Goal: Task Accomplishment & Management: Manage account settings

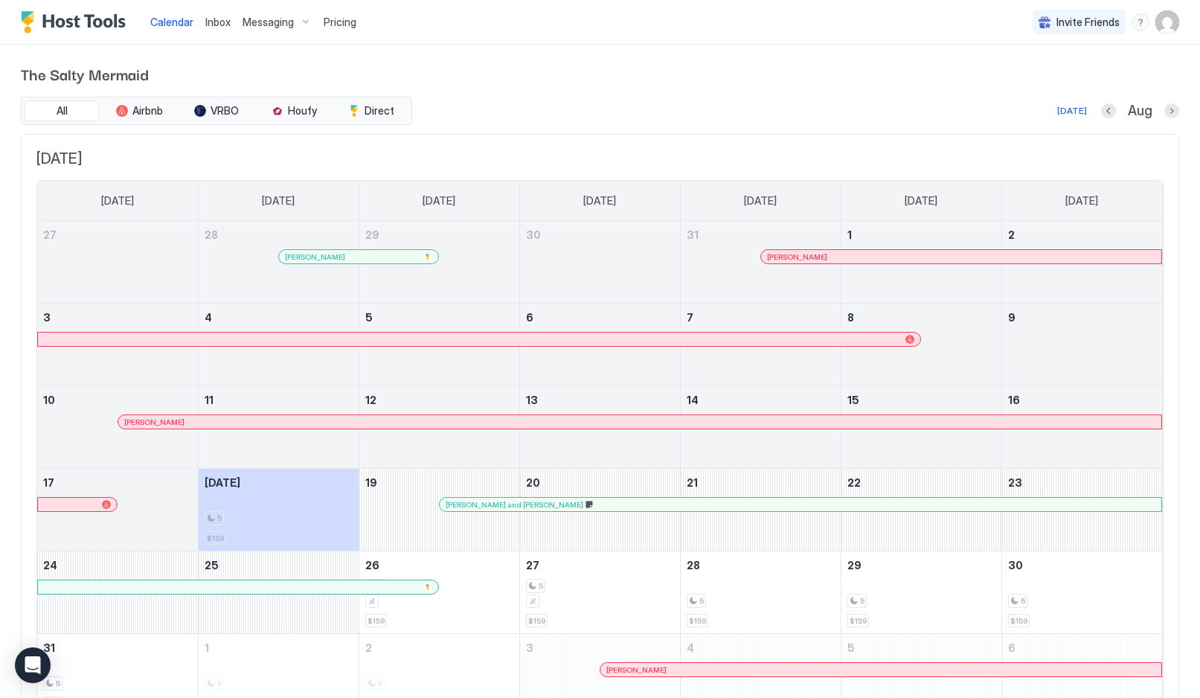
click at [341, 32] on div "Pricing" at bounding box center [340, 22] width 45 height 25
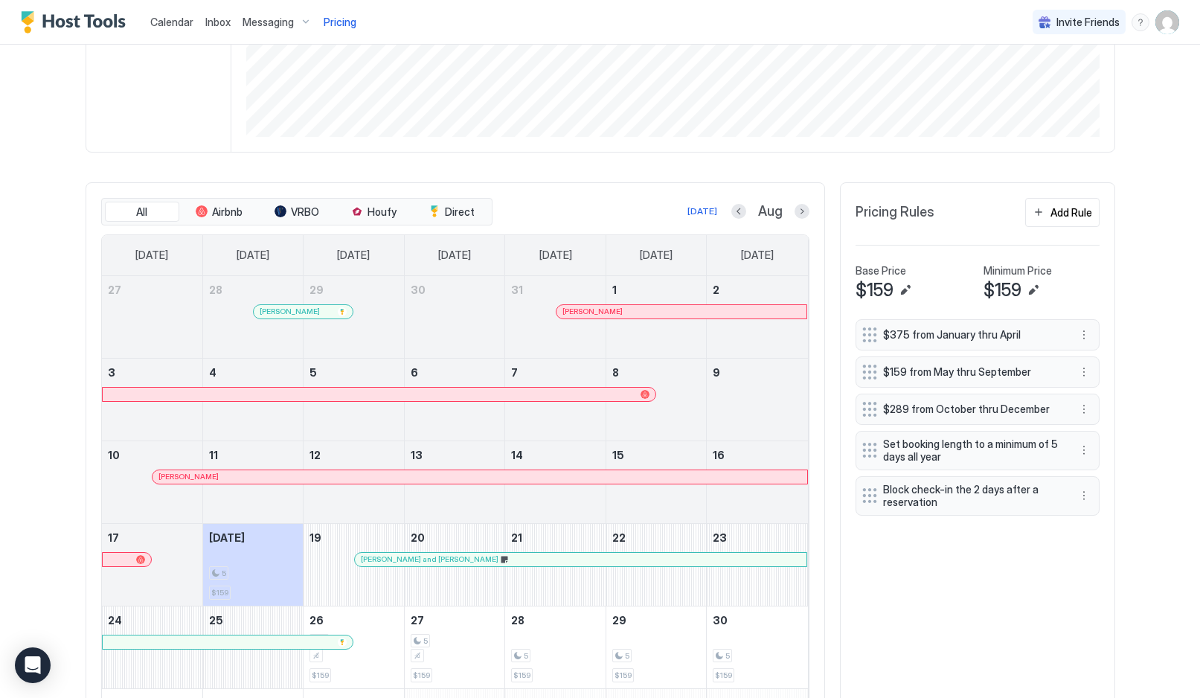
scroll to position [318, 0]
click at [1037, 371] on span "$159 from May thru September" at bounding box center [971, 370] width 177 height 13
click at [1088, 375] on button "More options" at bounding box center [1084, 371] width 18 height 18
click at [884, 391] on div "Edit" at bounding box center [874, 391] width 56 height 24
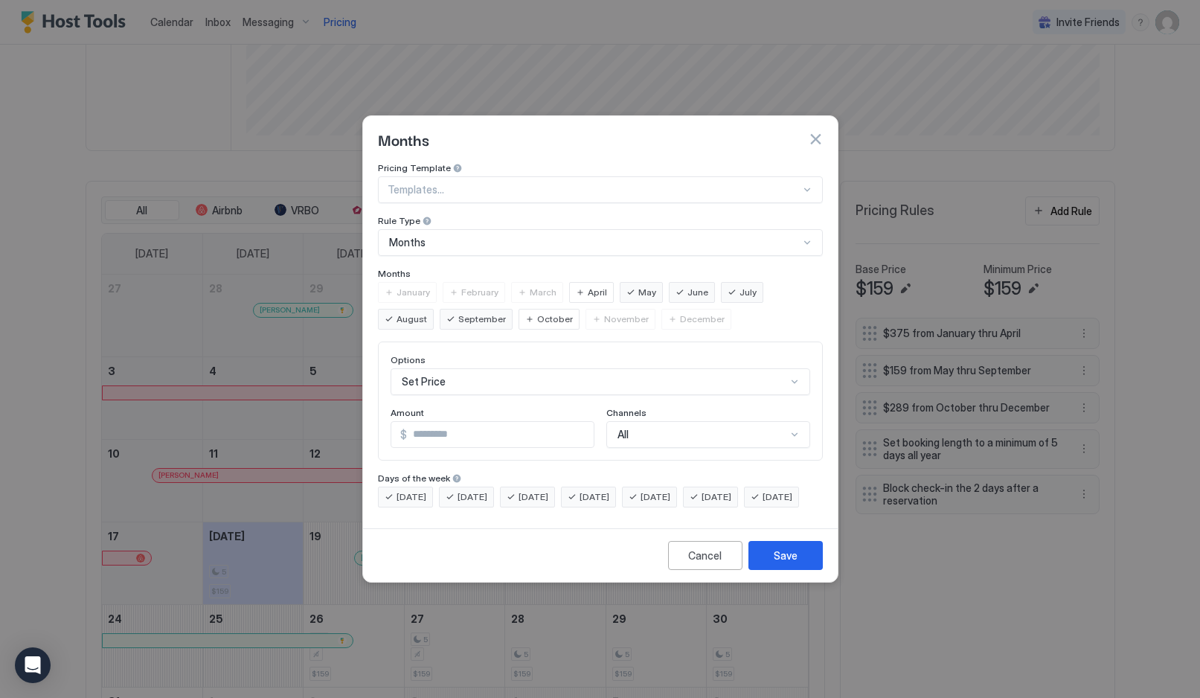
click at [485, 422] on input "***" at bounding box center [500, 434] width 187 height 25
type input "*"
type input "***"
click at [789, 563] on div "Save" at bounding box center [786, 556] width 24 height 16
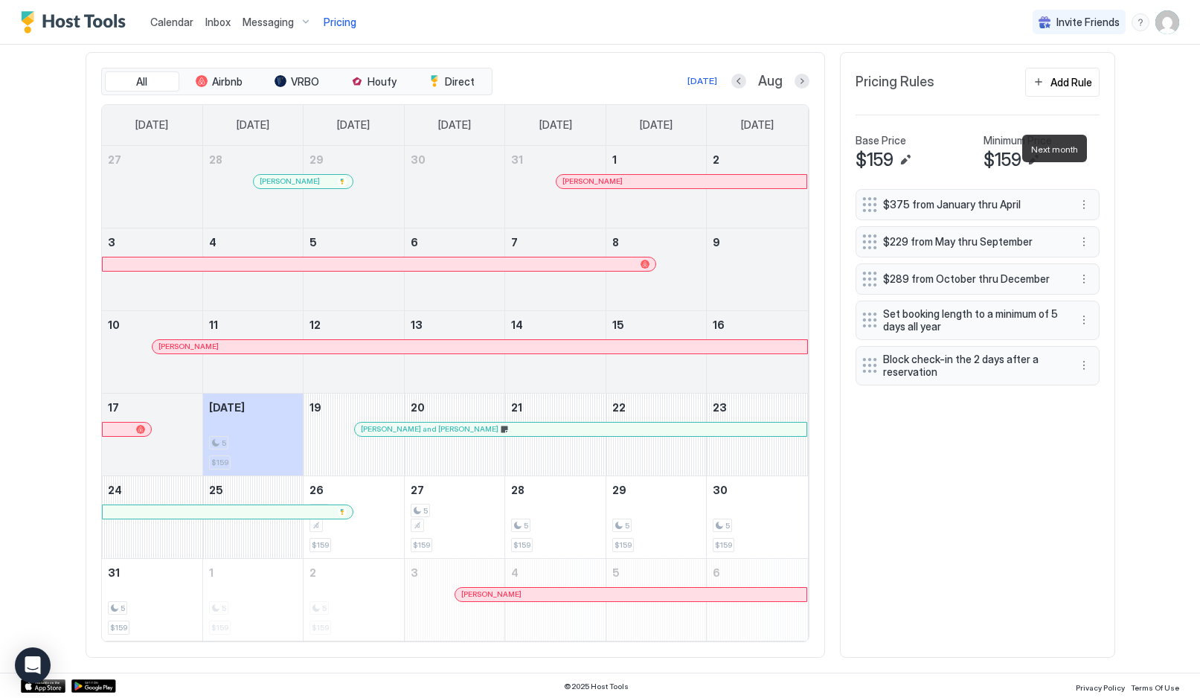
scroll to position [446, 0]
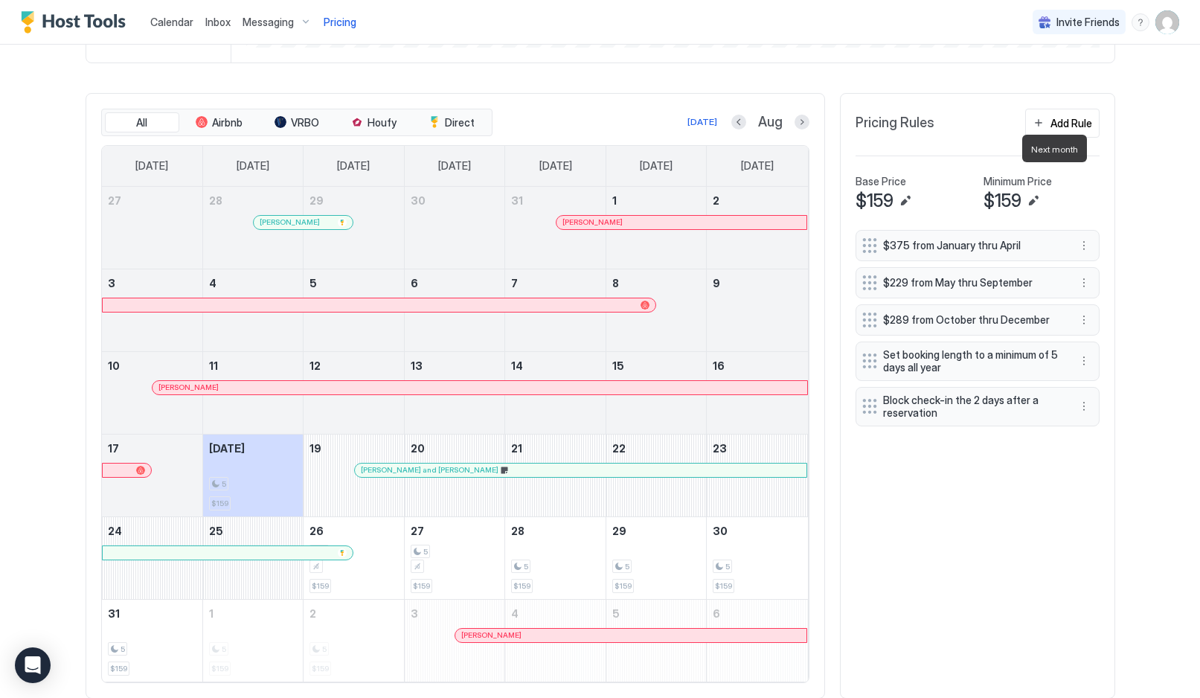
click at [807, 117] on button "Next month" at bounding box center [802, 122] width 15 height 15
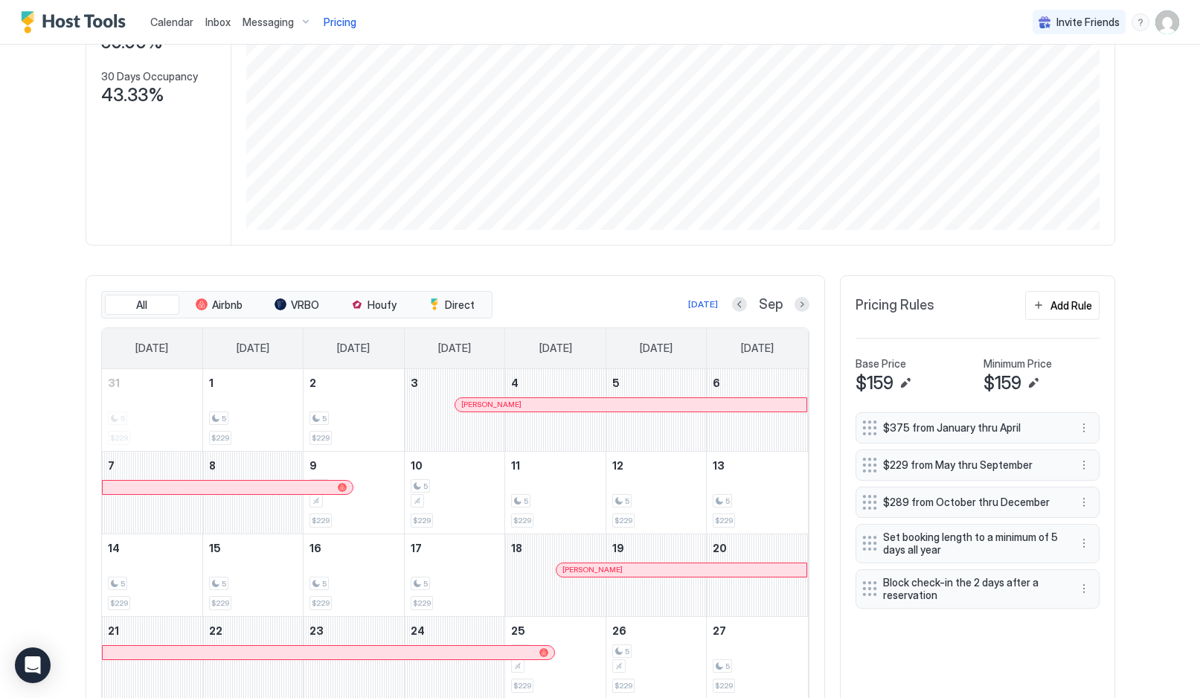
scroll to position [196, 0]
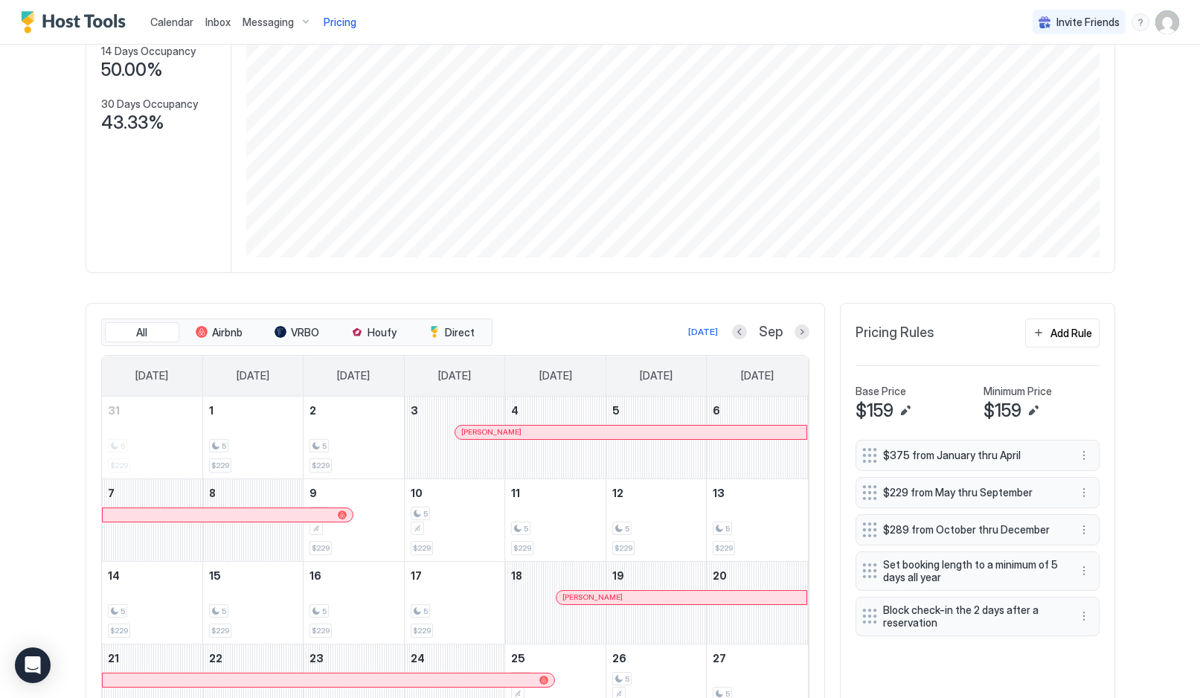
click at [801, 332] on button "Next month" at bounding box center [802, 331] width 15 height 15
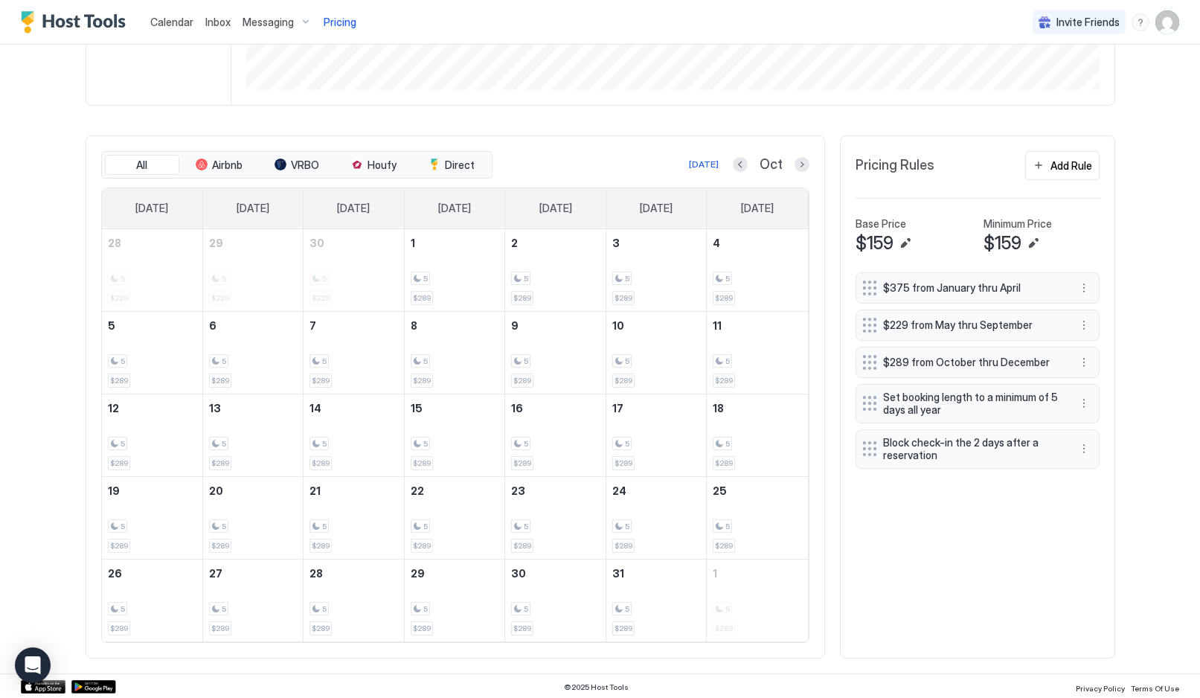
scroll to position [364, 0]
